Goal: Transaction & Acquisition: Download file/media

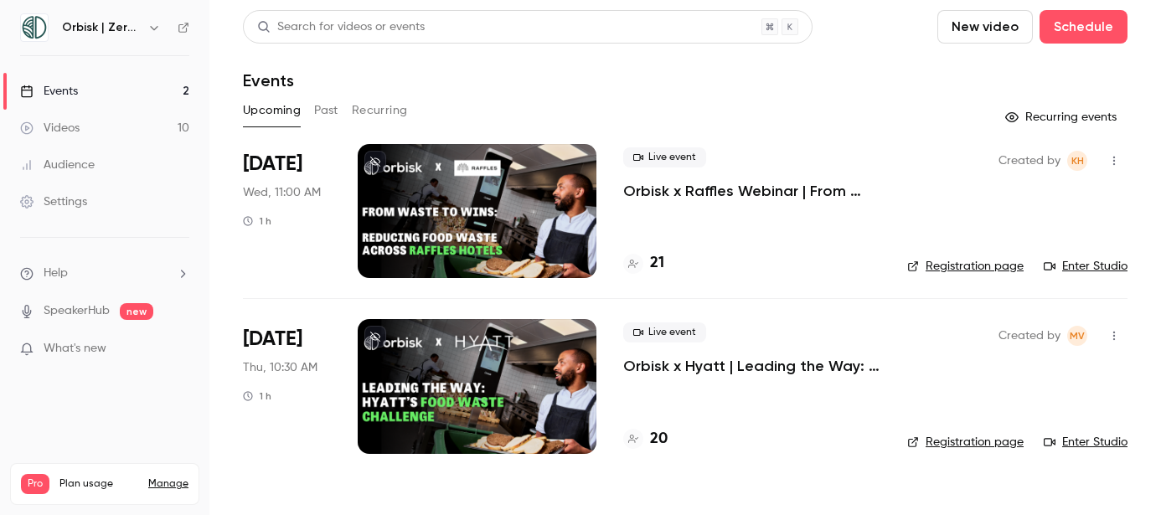
click at [953, 261] on link "Registration page" at bounding box center [965, 266] width 116 height 17
click at [658, 255] on h4 "21" at bounding box center [657, 263] width 14 height 23
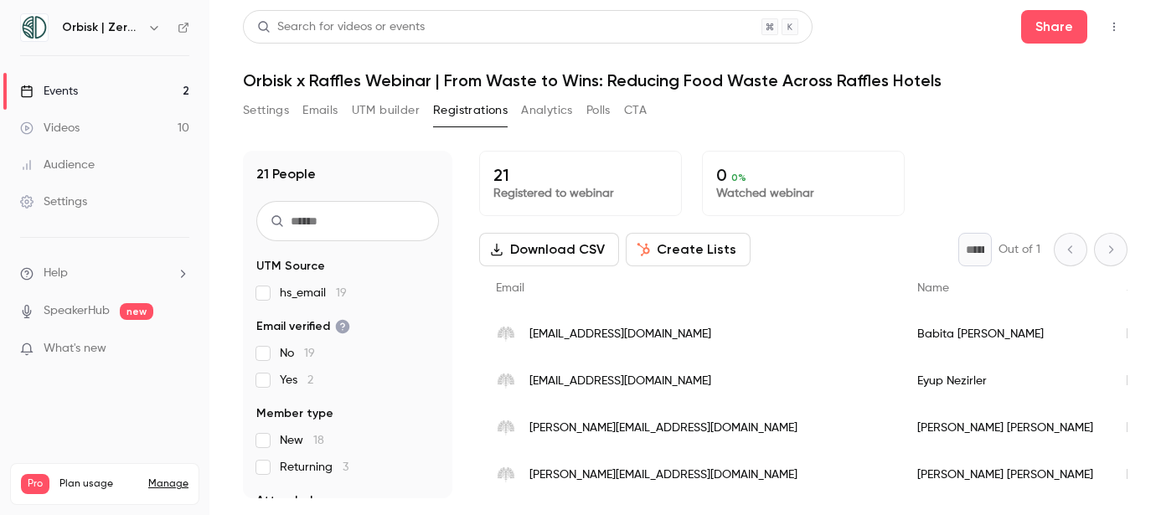
click at [546, 254] on button "Download CSV" at bounding box center [549, 249] width 140 height 33
